Goal: Find contact information

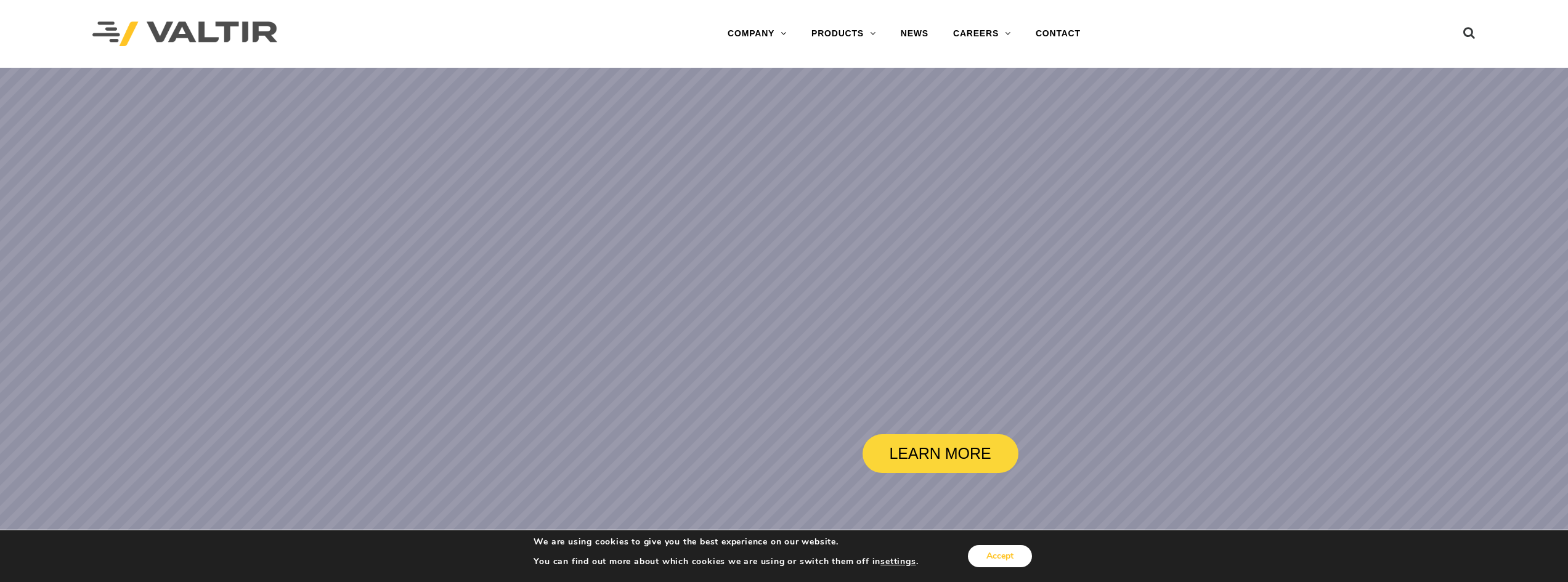
click at [993, 556] on button "Accept" at bounding box center [1000, 556] width 64 height 22
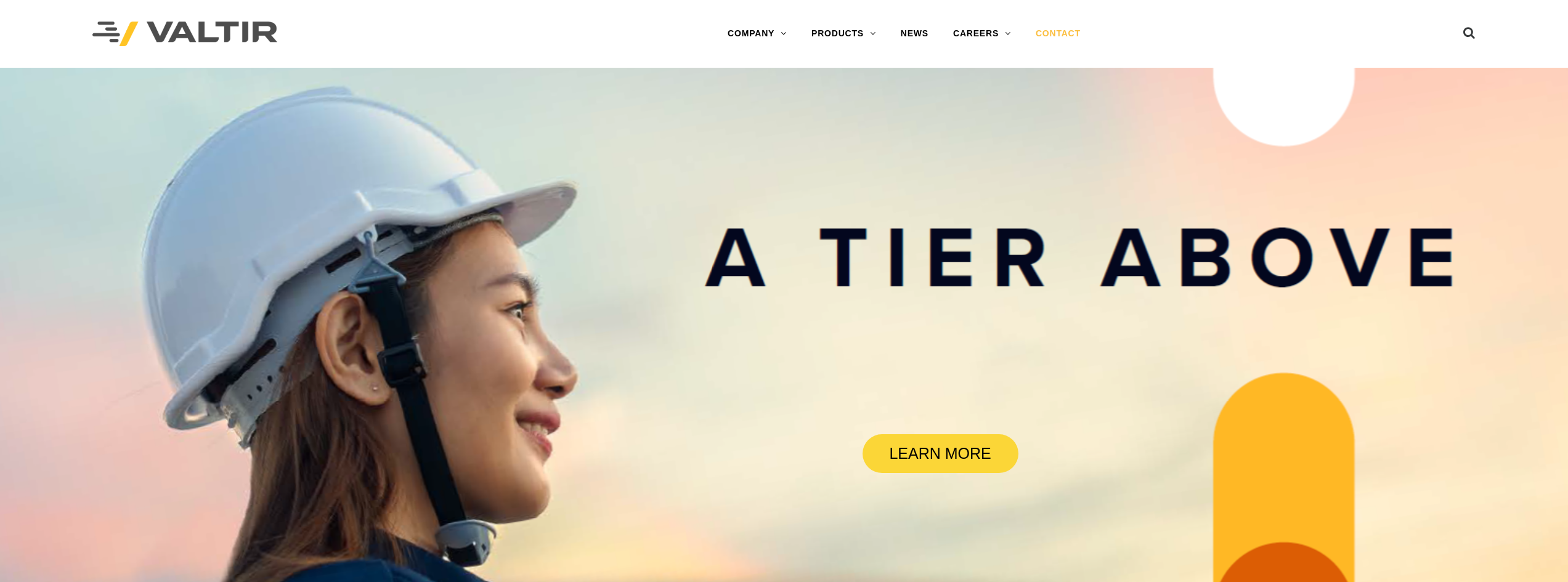
click at [1065, 35] on link "CONTACT" at bounding box center [1058, 33] width 70 height 24
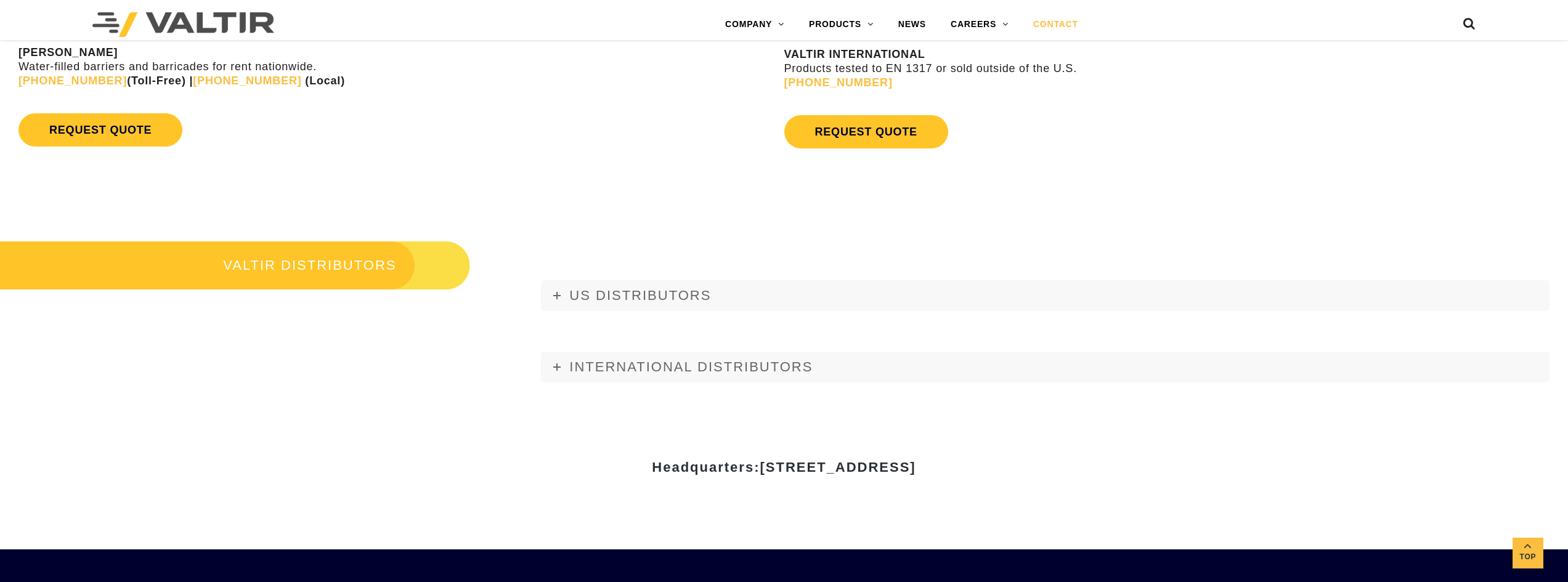
scroll to position [1724, 0]
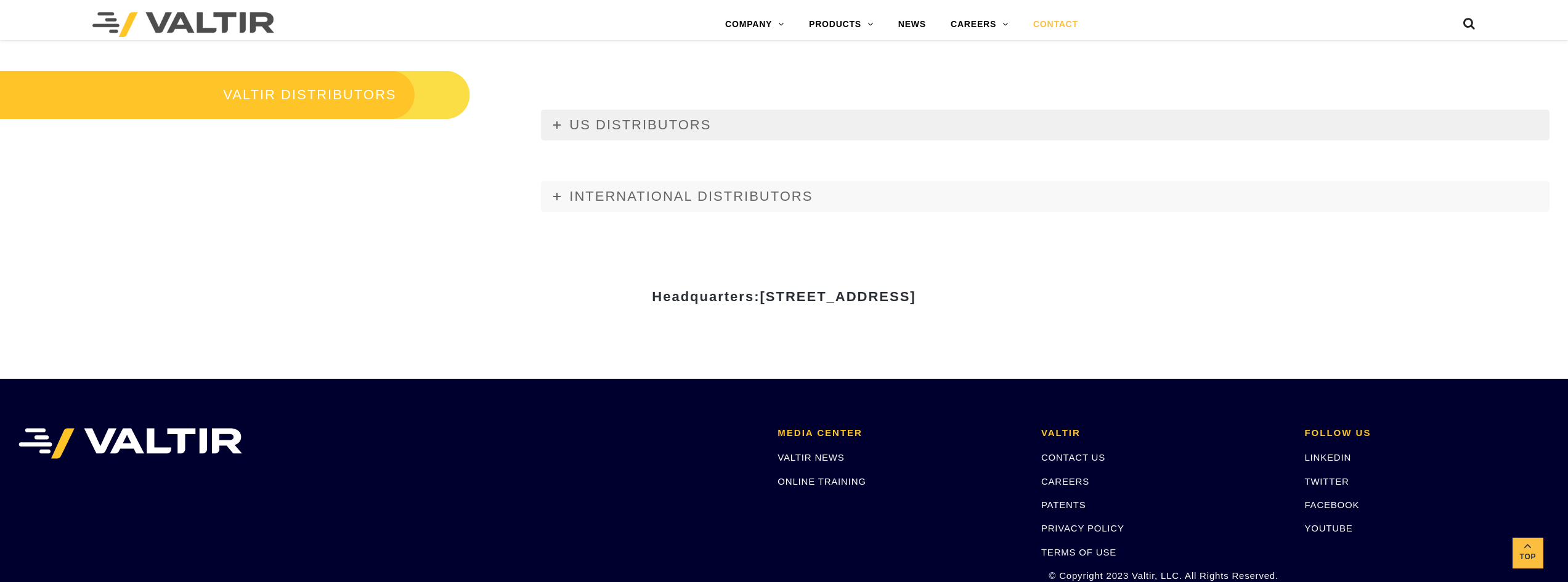
click at [667, 118] on span "US DISTRIBUTORS" at bounding box center [640, 125] width 142 height 15
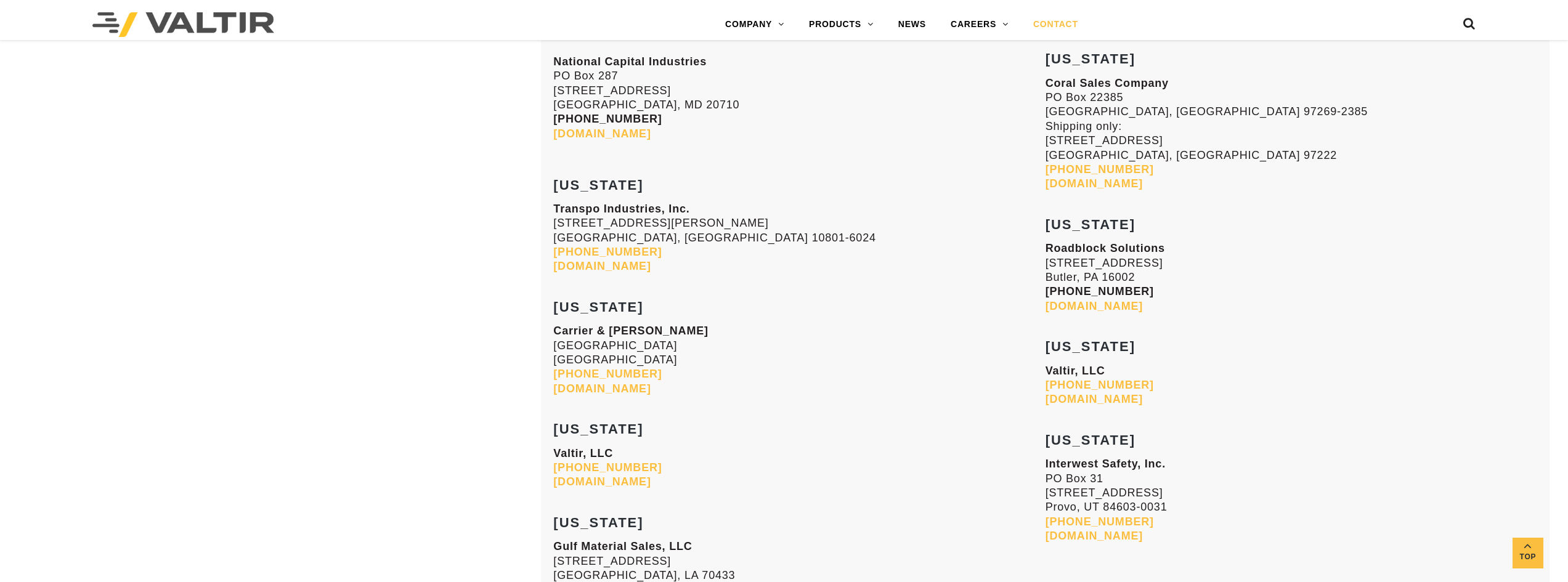
scroll to position [4989, 0]
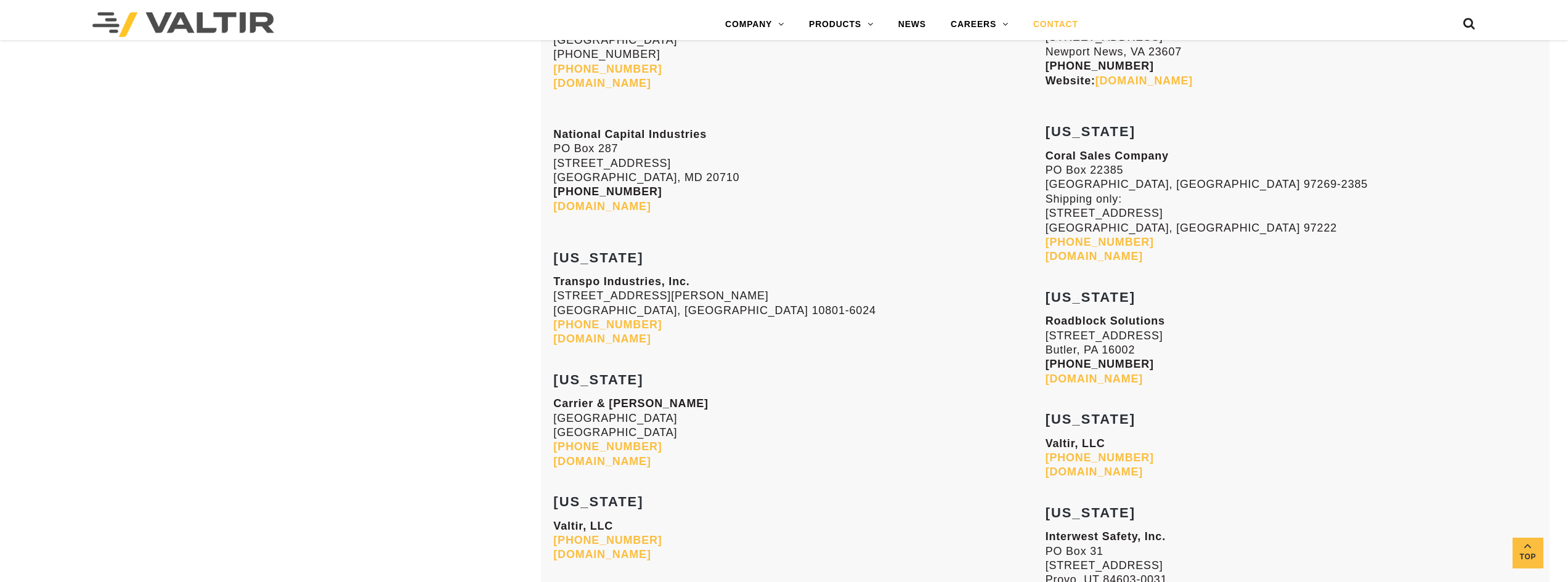
scroll to position [4927, 0]
